Goal: Task Accomplishment & Management: Complete application form

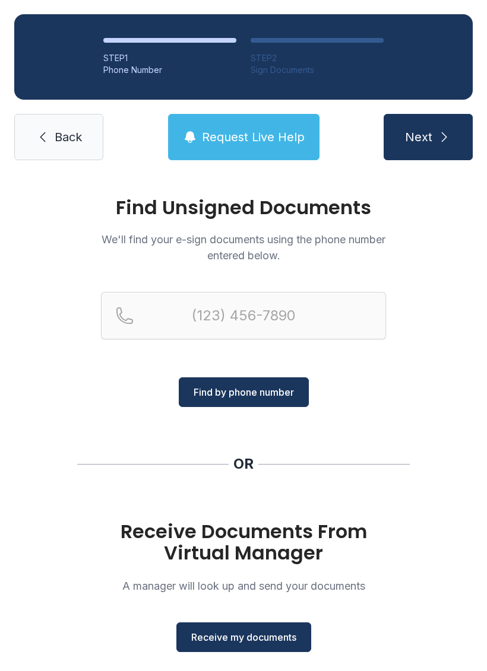
click at [262, 639] on span "Receive my documents" at bounding box center [243, 637] width 105 height 14
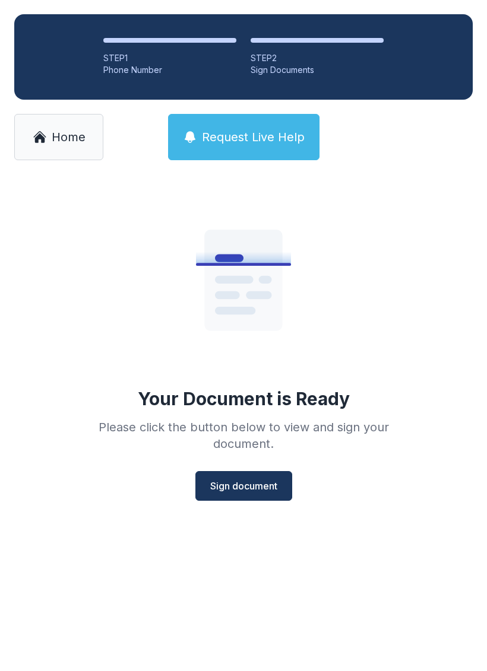
click at [256, 481] on span "Sign document" at bounding box center [243, 486] width 67 height 14
click at [52, 128] on link "Home" at bounding box center [58, 137] width 89 height 46
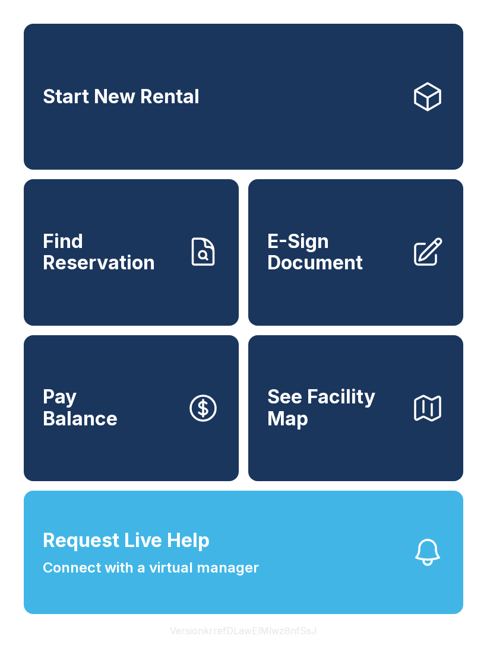
click at [342, 274] on span "E-Sign Document" at bounding box center [334, 252] width 134 height 43
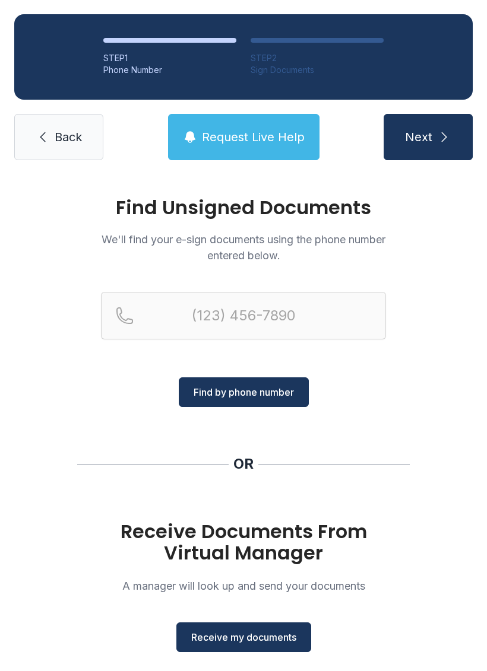
click at [245, 643] on span "Receive my documents" at bounding box center [243, 637] width 105 height 14
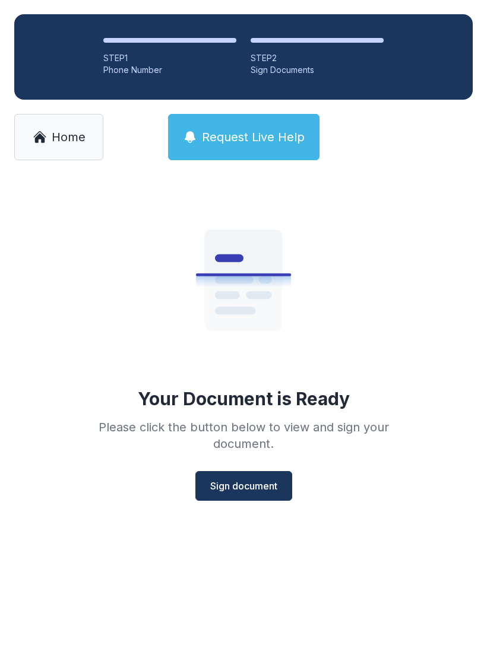
click at [253, 477] on button "Sign document" at bounding box center [243, 486] width 97 height 30
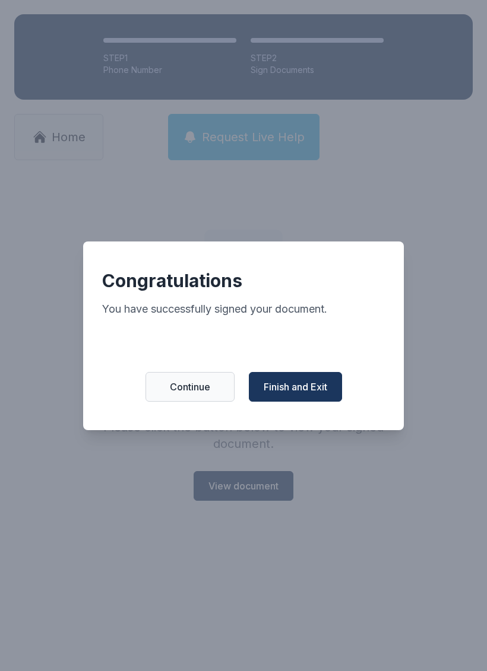
click at [306, 384] on button "Finish and Exit" at bounding box center [295, 387] width 93 height 30
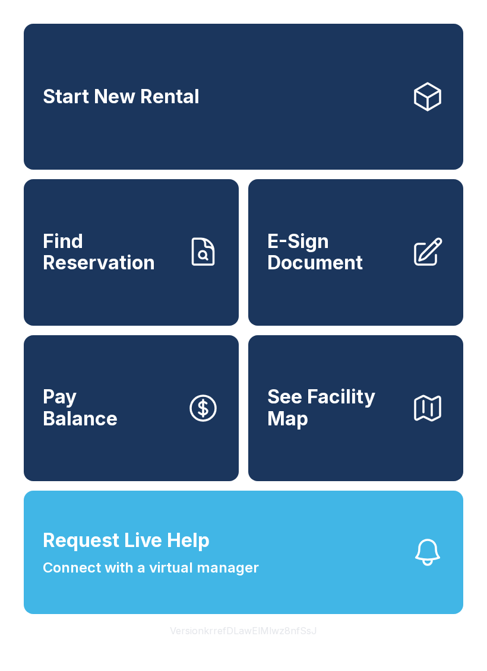
click at [361, 274] on span "E-Sign Document" at bounding box center [334, 252] width 134 height 43
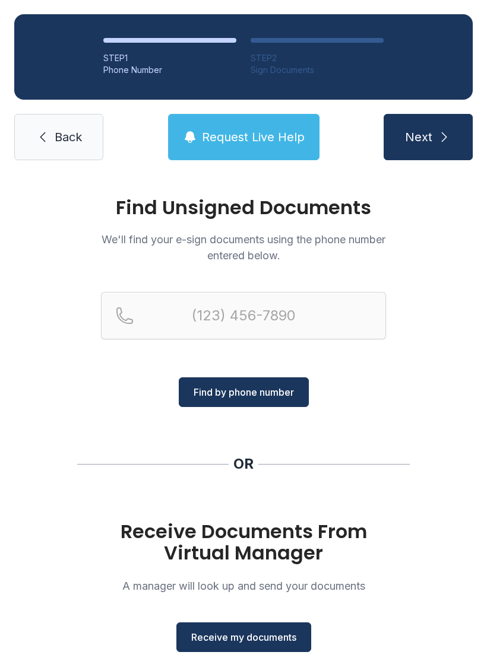
click at [249, 637] on span "Receive my documents" at bounding box center [243, 637] width 105 height 14
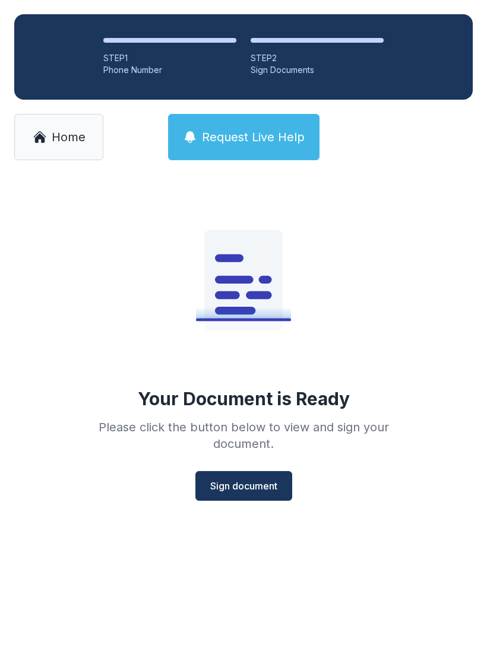
click at [248, 477] on button "Sign document" at bounding box center [243, 486] width 97 height 30
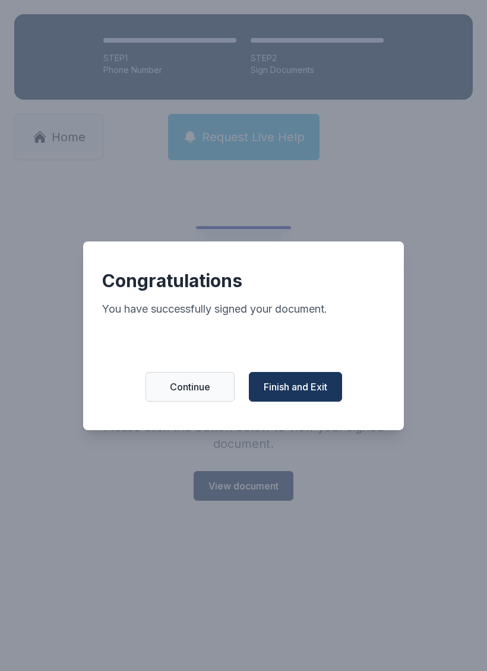
click at [322, 393] on span "Finish and Exit" at bounding box center [296, 387] width 64 height 14
